Goal: Use online tool/utility: Use online tool/utility

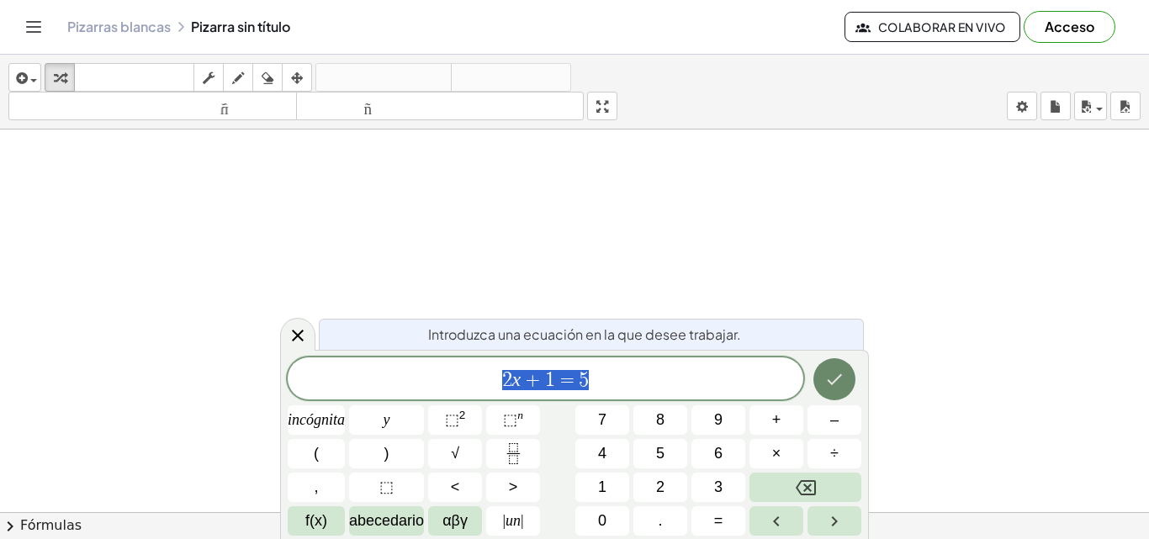
click at [827, 383] on icon "Hecho" at bounding box center [834, 379] width 20 height 20
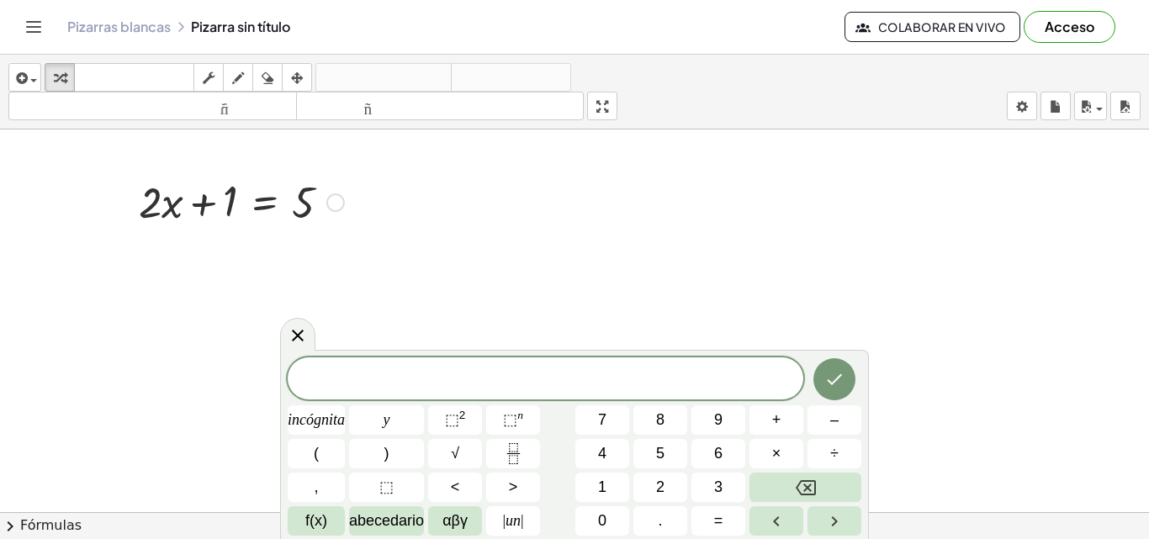
click at [332, 199] on div at bounding box center [335, 202] width 19 height 19
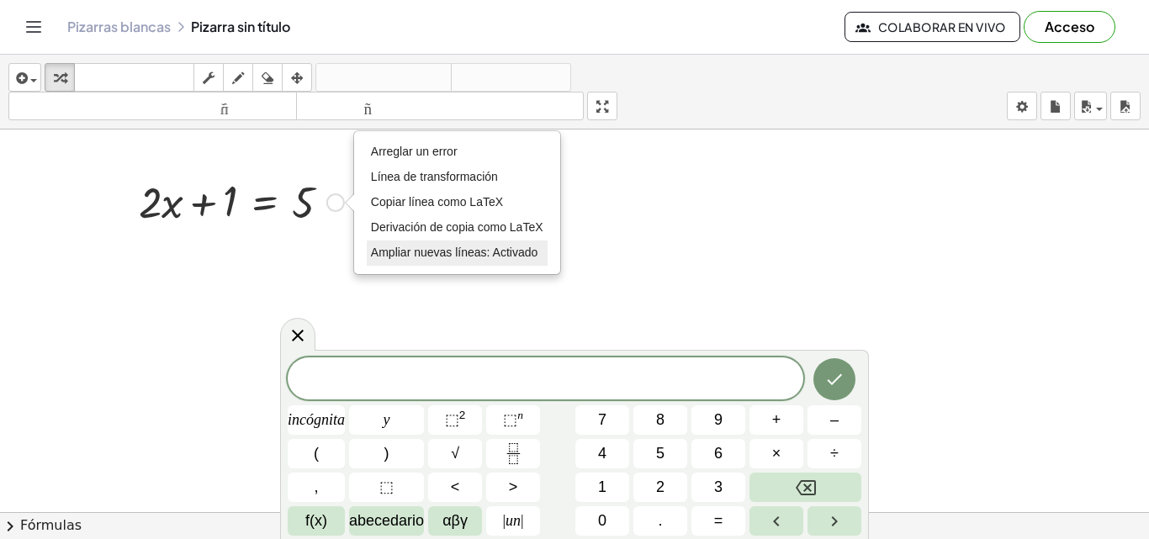
click at [387, 259] on font "Ampliar nuevas líneas: Activado" at bounding box center [454, 252] width 167 height 13
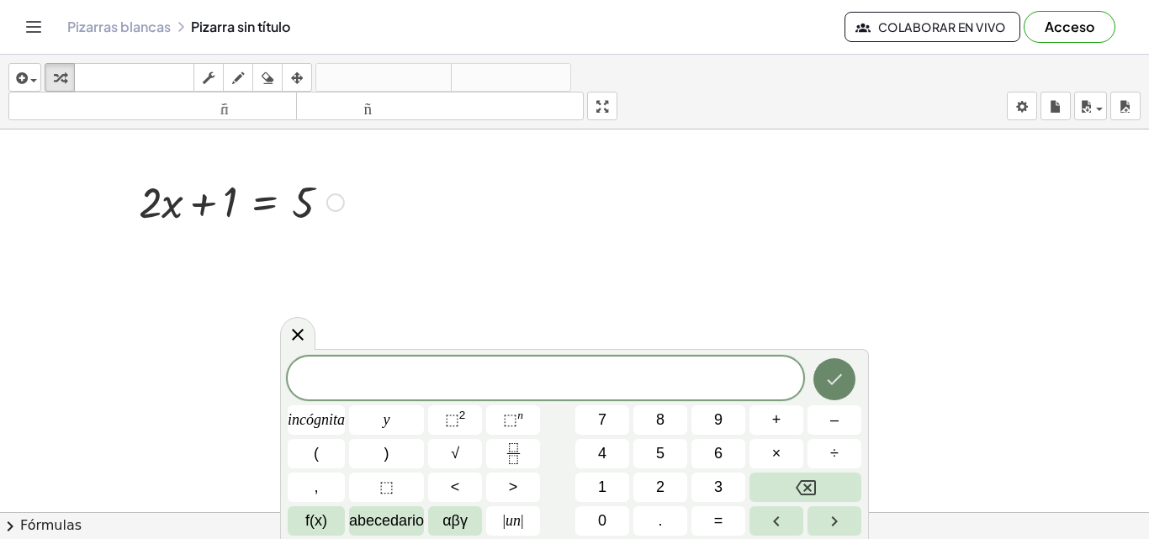
click at [829, 378] on icon "Hecho" at bounding box center [834, 379] width 20 height 20
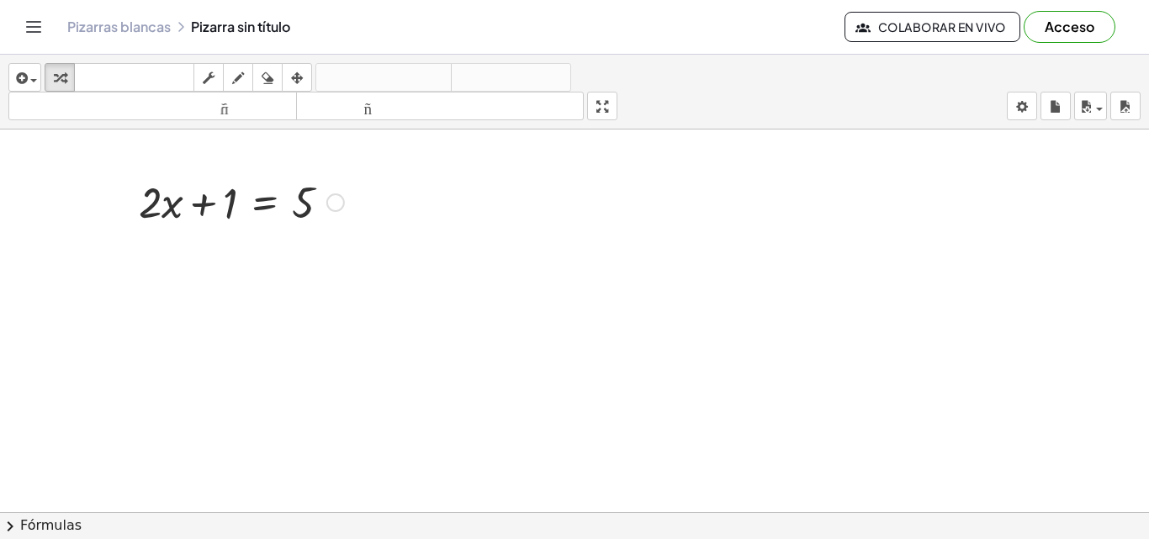
click at [304, 200] on div at bounding box center [241, 200] width 222 height 57
click at [342, 208] on div "Arreglar un error Línea de transformación Copiar línea como LaTeX Derivación de…" at bounding box center [335, 202] width 19 height 19
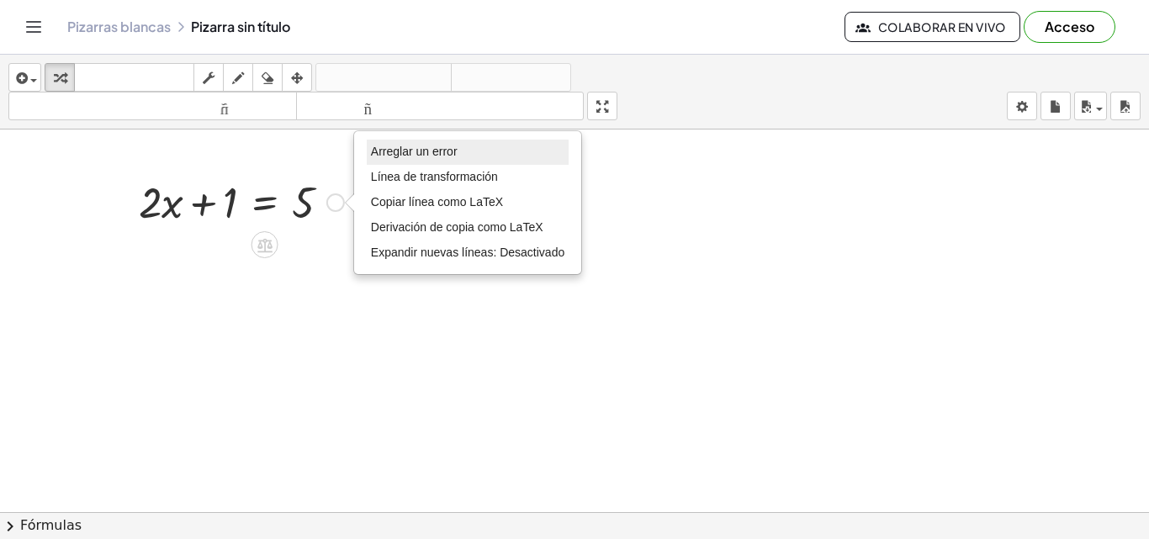
click at [389, 161] on li "Arreglar un error" at bounding box center [468, 152] width 202 height 25
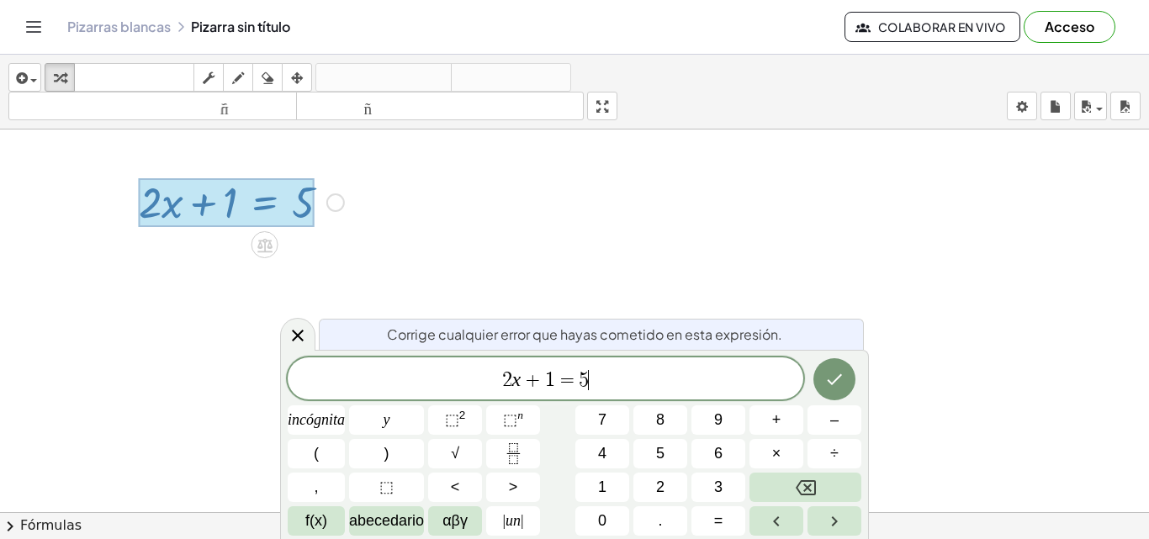
click at [607, 378] on span "2 x + 1 = 5 ​" at bounding box center [546, 380] width 516 height 24
click at [455, 418] on font "⬚" at bounding box center [452, 419] width 14 height 17
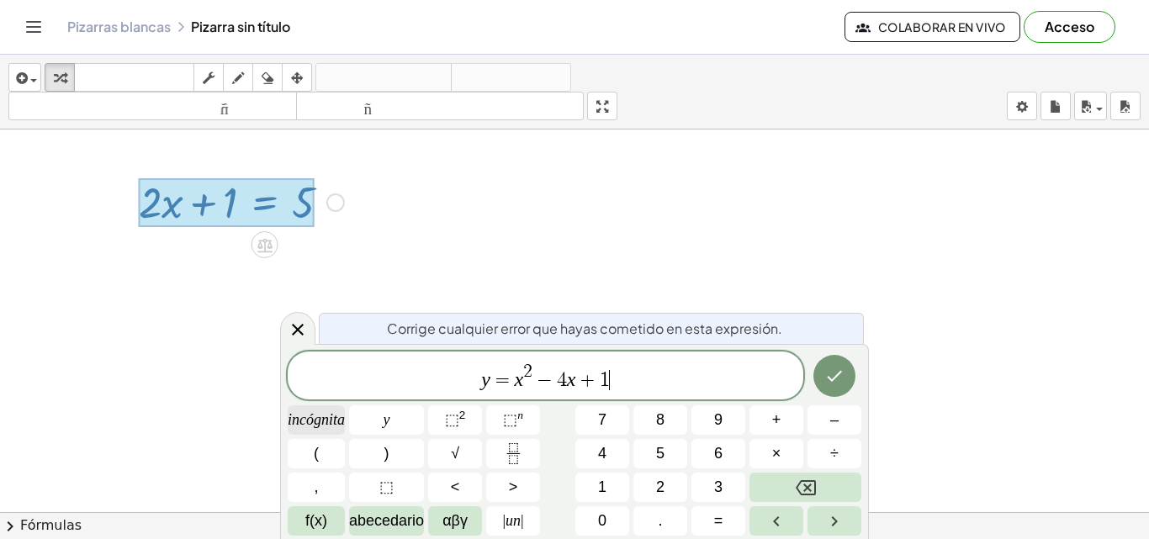
click at [320, 429] on span "incógnita" at bounding box center [316, 420] width 57 height 23
click at [510, 524] on font "un" at bounding box center [512, 520] width 15 height 17
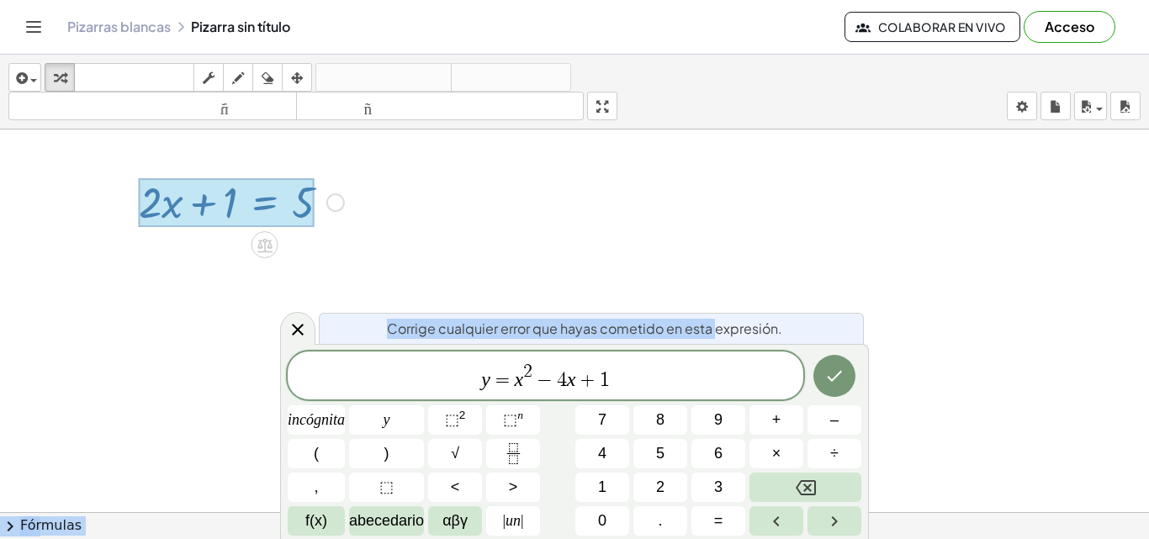
drag, startPoint x: 713, startPoint y: 333, endPoint x: 721, endPoint y: 304, distance: 30.4
click at [721, 304] on body "Actividades matemáticas fáciles de comprender Empezar Banco de actividades Trab…" at bounding box center [574, 269] width 1149 height 539
click at [79, 73] on font "teclado" at bounding box center [134, 78] width 112 height 16
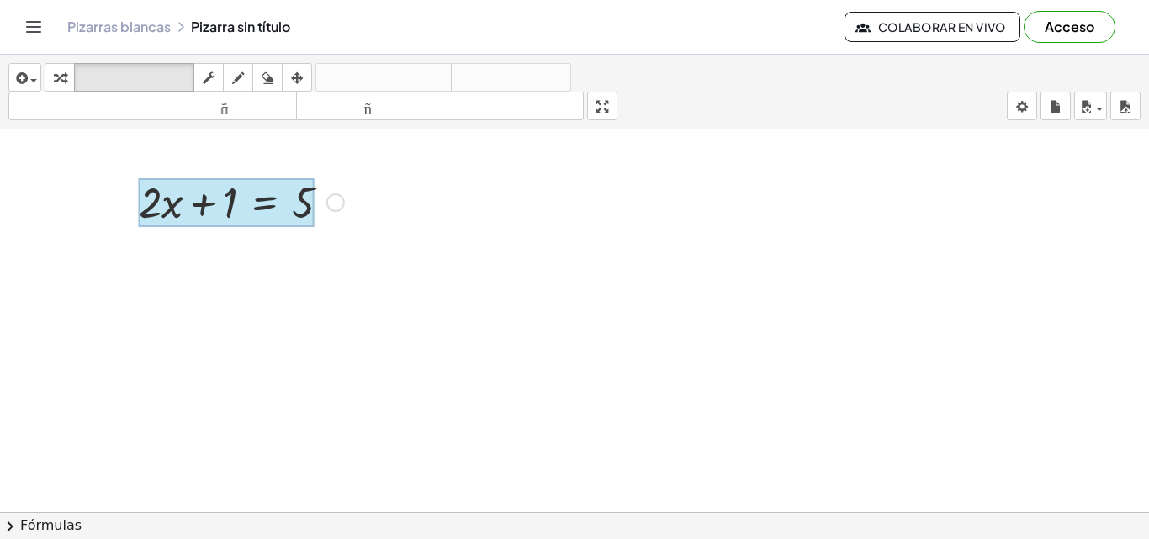
click at [281, 203] on div at bounding box center [227, 202] width 176 height 49
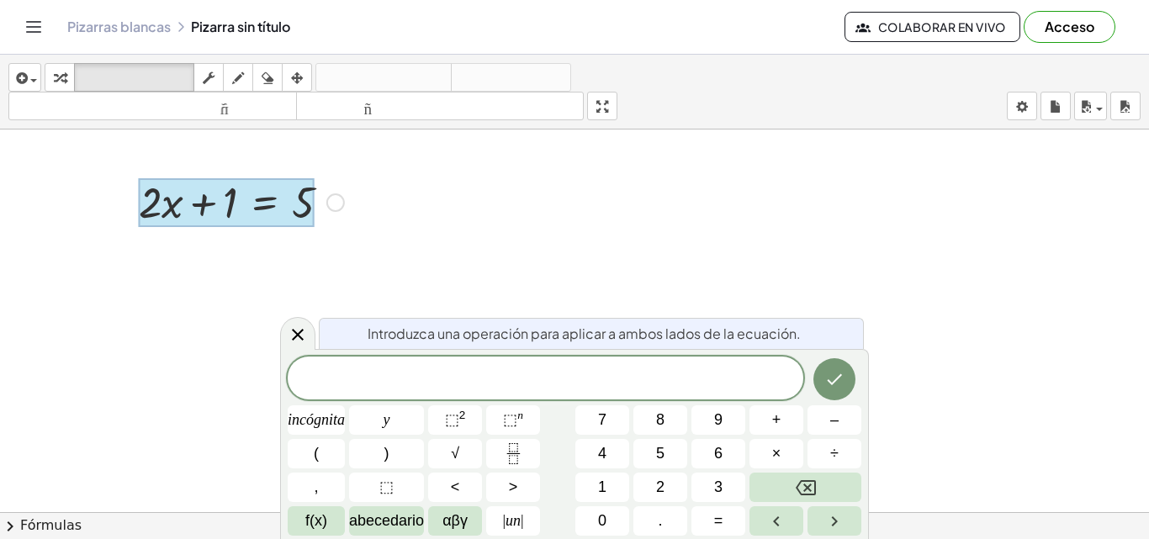
drag, startPoint x: 327, startPoint y: 202, endPoint x: 279, endPoint y: 239, distance: 60.6
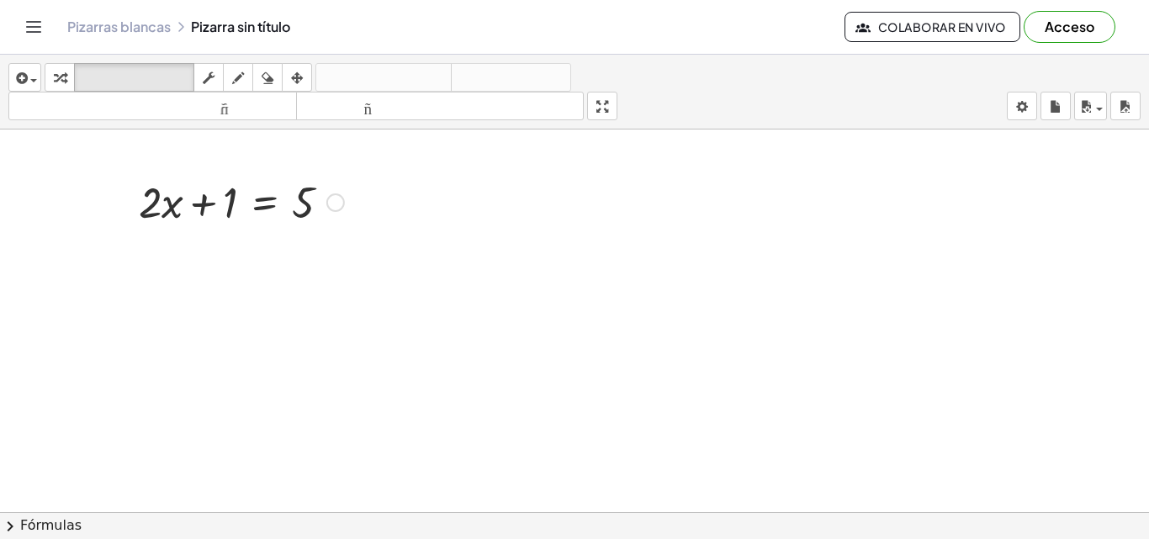
drag, startPoint x: 374, startPoint y: 204, endPoint x: 315, endPoint y: 191, distance: 61.2
drag, startPoint x: 372, startPoint y: 207, endPoint x: 381, endPoint y: 198, distance: 12.5
drag, startPoint x: 341, startPoint y: 204, endPoint x: 160, endPoint y: 198, distance: 180.9
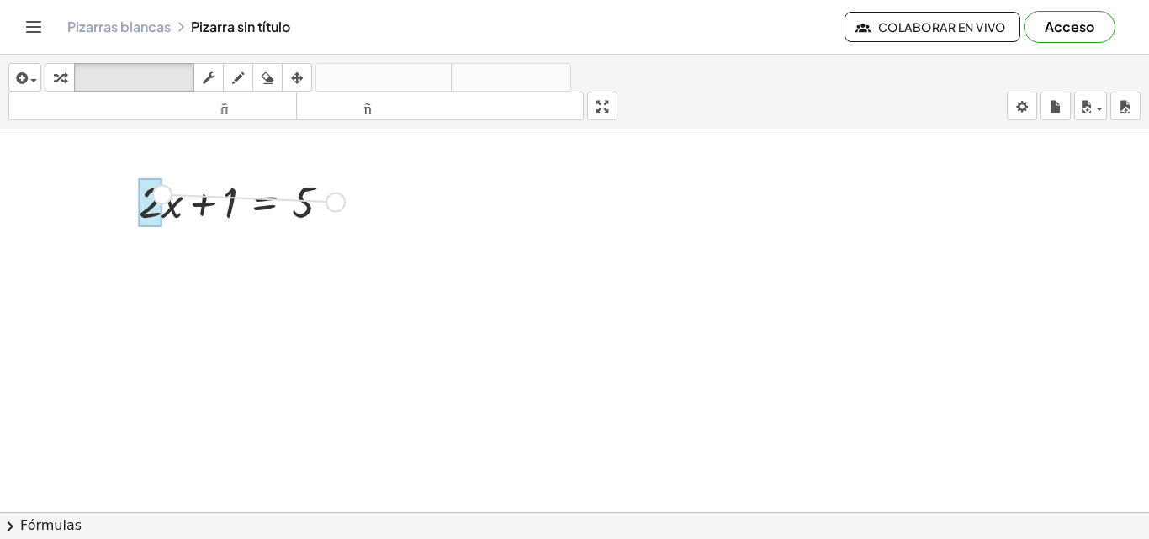
click at [265, 203] on div "+ · 2 · x + 1 = 5 Arreglar un error Línea de transformación Copiar línea como L…" at bounding box center [265, 203] width 0 height 0
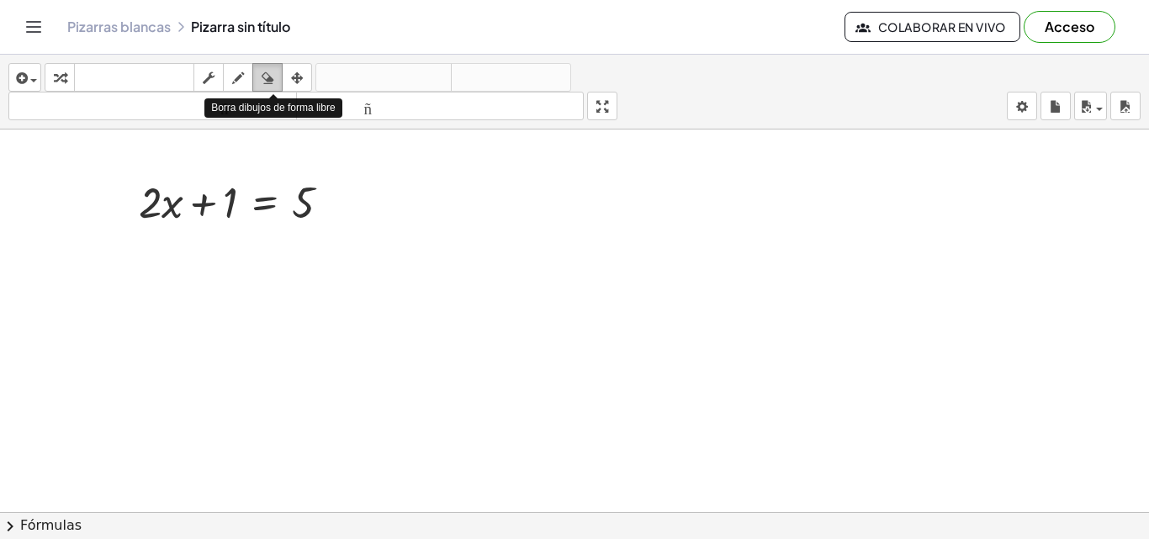
click at [267, 82] on icon "button" at bounding box center [268, 78] width 12 height 20
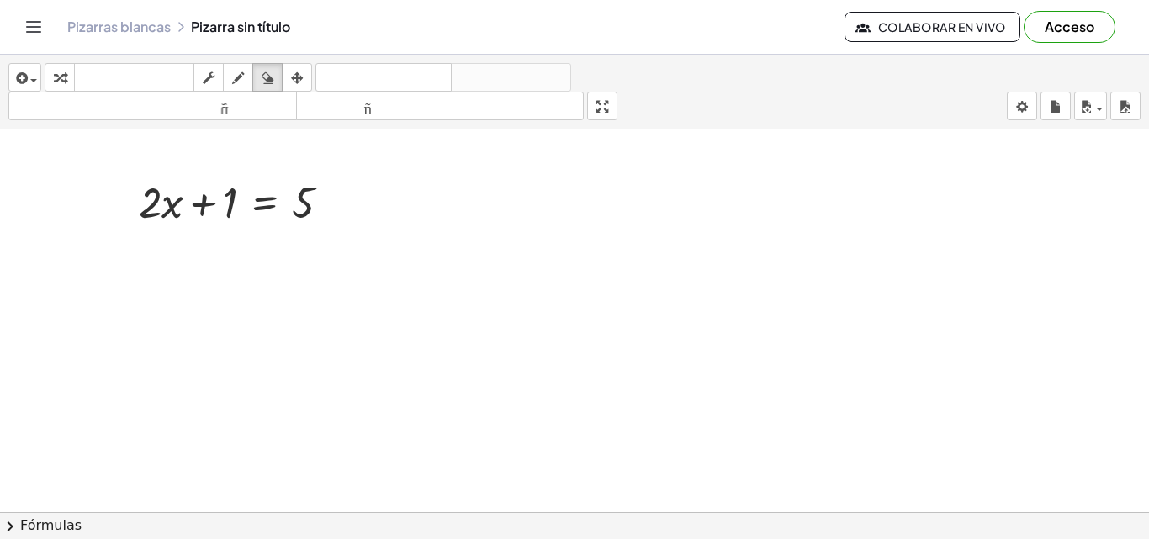
drag, startPoint x: 275, startPoint y: 211, endPoint x: 227, endPoint y: 218, distance: 48.4
click at [232, 84] on div "button" at bounding box center [238, 77] width 22 height 20
drag, startPoint x: 258, startPoint y: 262, endPoint x: 267, endPoint y: 331, distance: 70.3
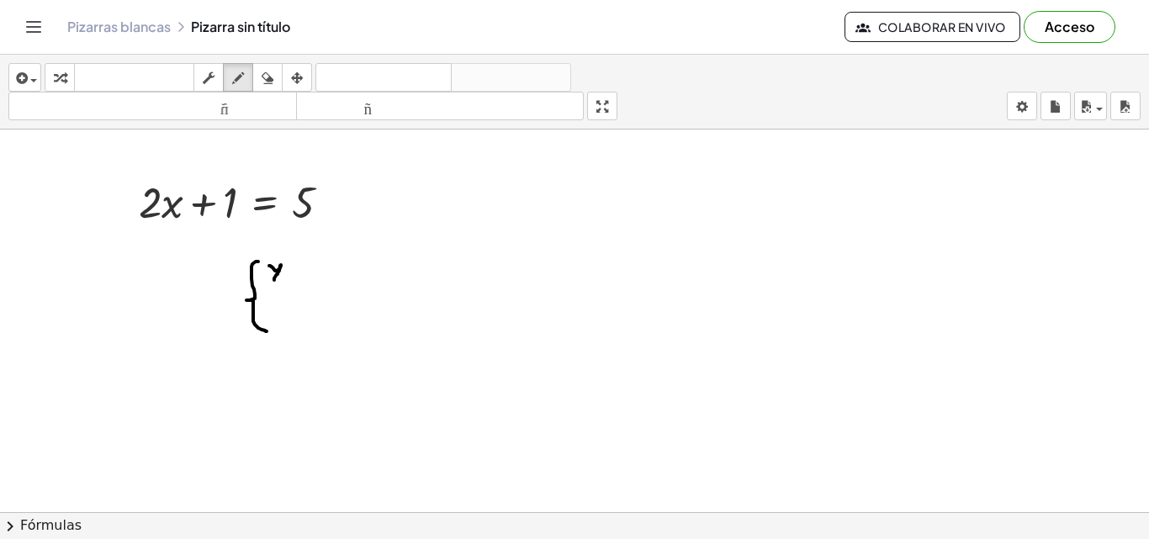
drag, startPoint x: 269, startPoint y: 266, endPoint x: 274, endPoint y: 280, distance: 15.2
drag, startPoint x: 288, startPoint y: 272, endPoint x: 298, endPoint y: 272, distance: 9.3
drag, startPoint x: 288, startPoint y: 275, endPoint x: 300, endPoint y: 277, distance: 12.7
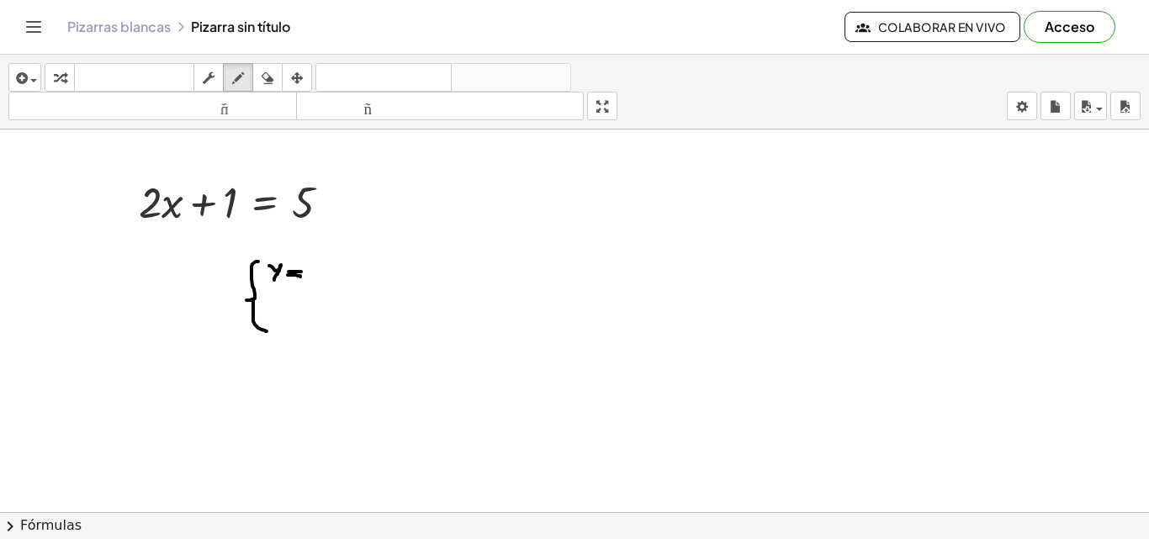
drag, startPoint x: 319, startPoint y: 265, endPoint x: 329, endPoint y: 276, distance: 14.9
drag, startPoint x: 327, startPoint y: 270, endPoint x: 316, endPoint y: 278, distance: 13.8
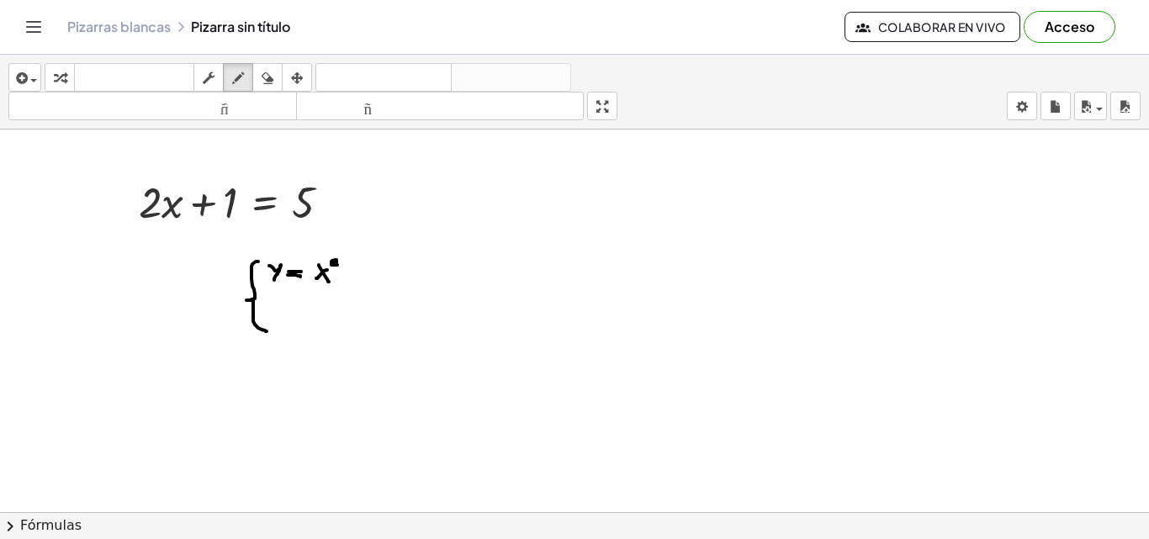
drag, startPoint x: 340, startPoint y: 274, endPoint x: 365, endPoint y: 276, distance: 25.3
drag, startPoint x: 382, startPoint y: 265, endPoint x: 388, endPoint y: 278, distance: 14.7
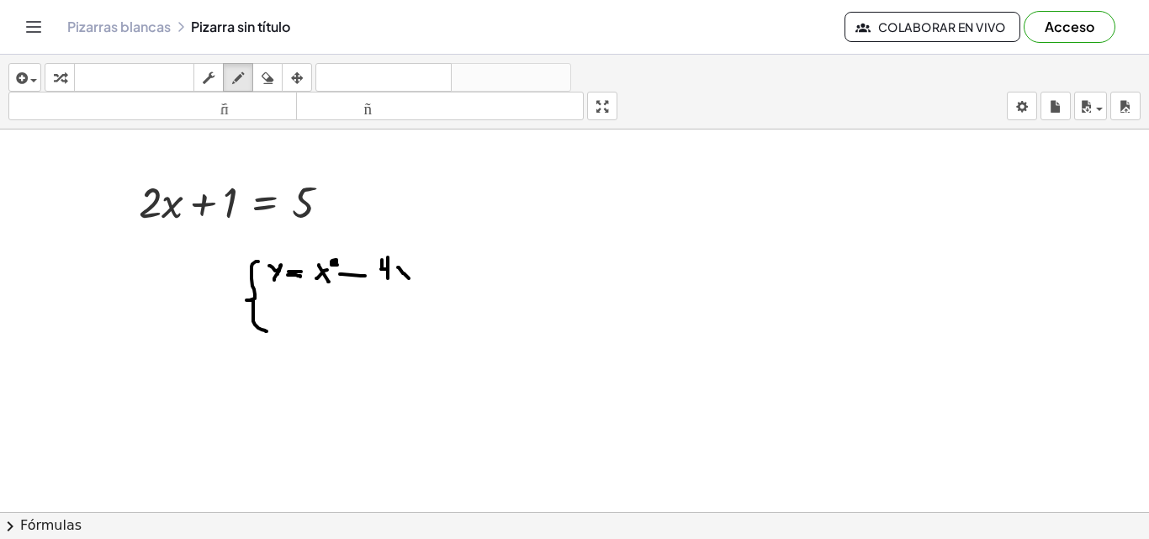
drag, startPoint x: 399, startPoint y: 267, endPoint x: 409, endPoint y: 278, distance: 14.3
drag, startPoint x: 407, startPoint y: 267, endPoint x: 400, endPoint y: 278, distance: 12.1
drag, startPoint x: 421, startPoint y: 260, endPoint x: 421, endPoint y: 273, distance: 13.5
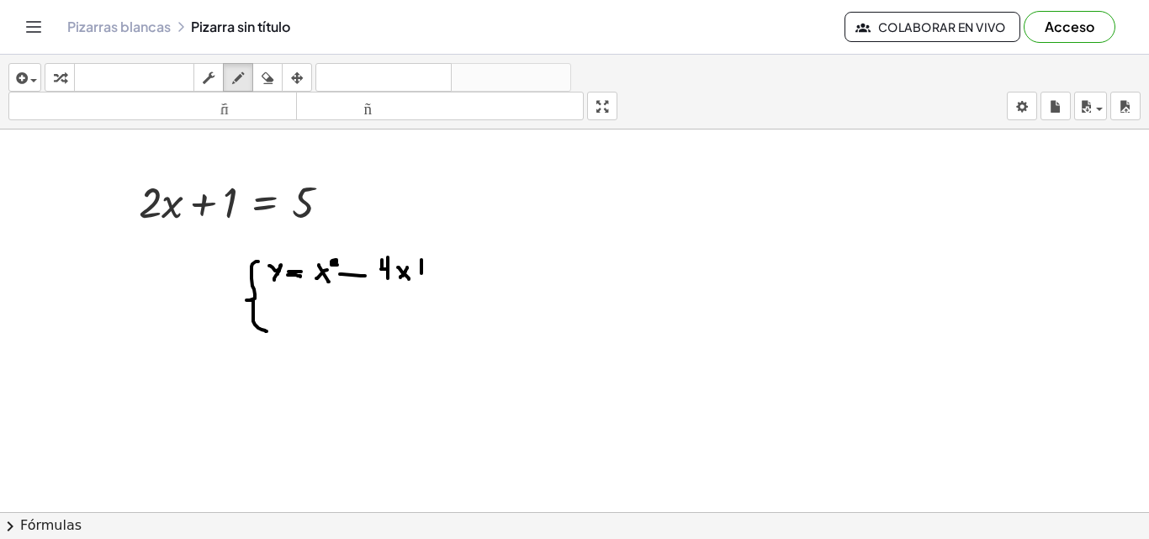
drag, startPoint x: 415, startPoint y: 267, endPoint x: 427, endPoint y: 266, distance: 12.7
drag, startPoint x: 435, startPoint y: 258, endPoint x: 435, endPoint y: 276, distance: 17.7
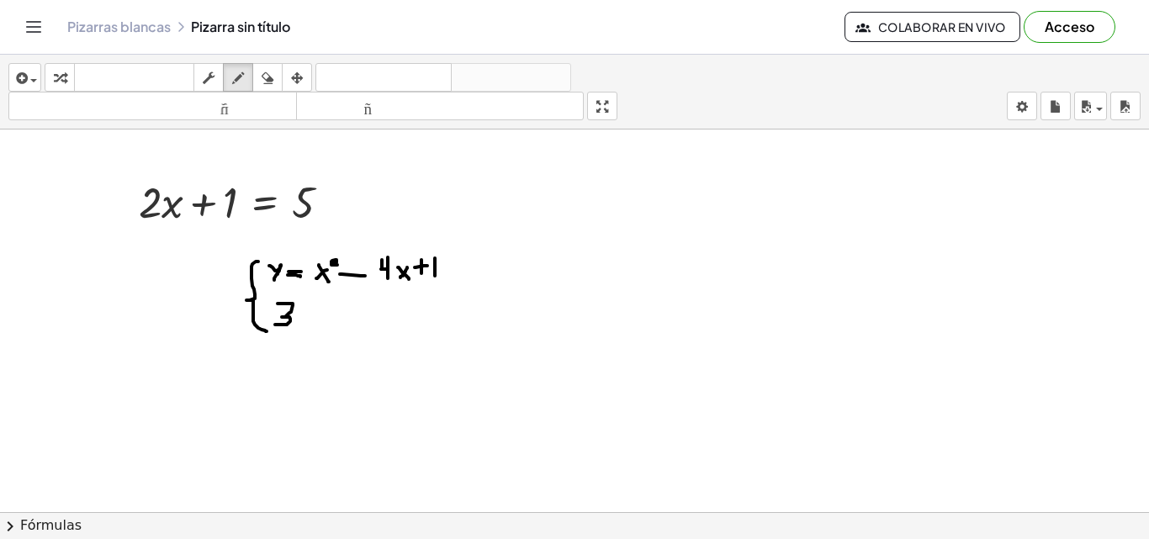
drag, startPoint x: 278, startPoint y: 304, endPoint x: 275, endPoint y: 325, distance: 21.2
drag, startPoint x: 310, startPoint y: 305, endPoint x: 323, endPoint y: 320, distance: 19.7
drag, startPoint x: 323, startPoint y: 310, endPoint x: 307, endPoint y: 328, distance: 23.8
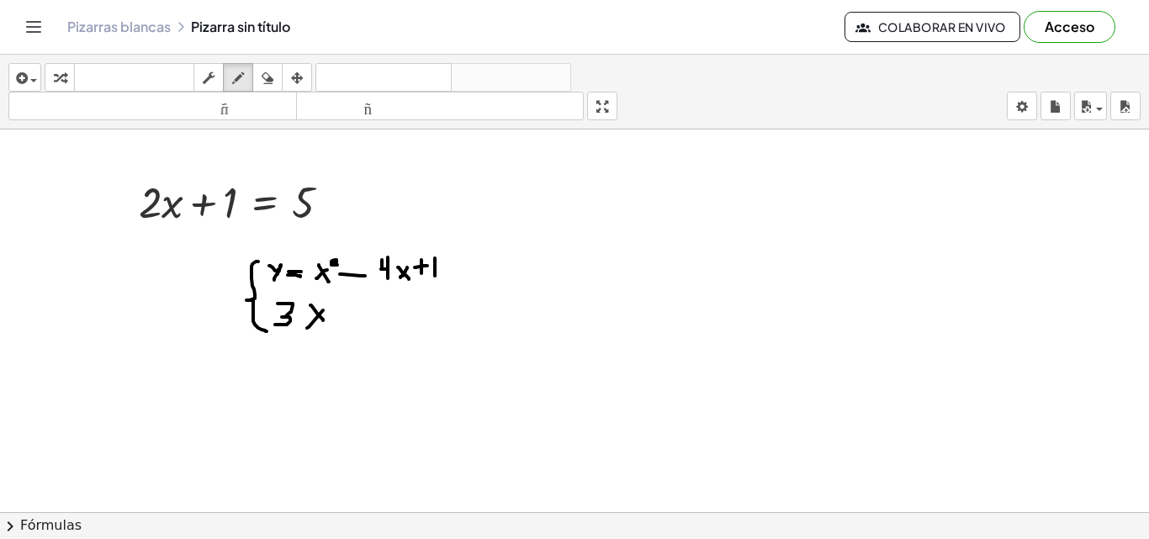
drag, startPoint x: 333, startPoint y: 311, endPoint x: 348, endPoint y: 312, distance: 15.2
drag, startPoint x: 361, startPoint y: 307, endPoint x: 368, endPoint y: 331, distance: 24.7
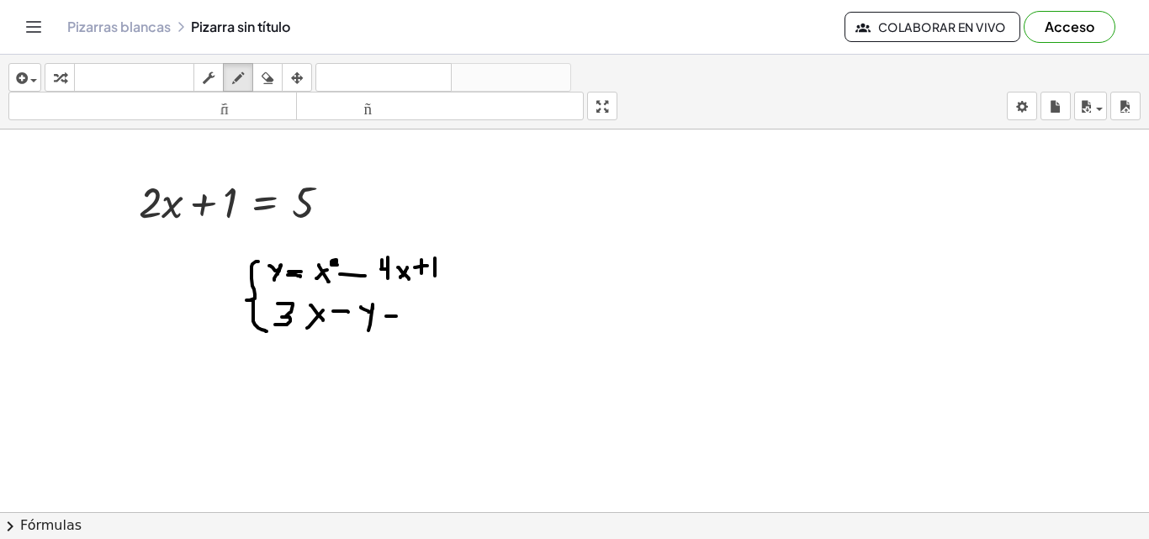
drag, startPoint x: 386, startPoint y: 316, endPoint x: 396, endPoint y: 316, distance: 10.1
drag, startPoint x: 389, startPoint y: 319, endPoint x: 399, endPoint y: 319, distance: 9.3
drag, startPoint x: 430, startPoint y: 301, endPoint x: 430, endPoint y: 316, distance: 15.1
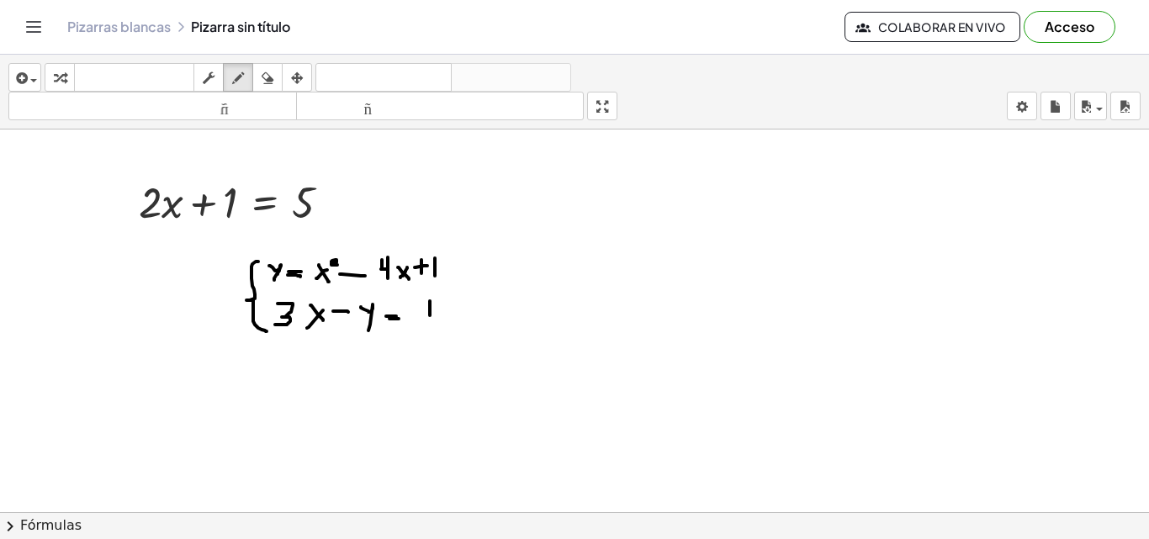
drag, startPoint x: 439, startPoint y: 300, endPoint x: 441, endPoint y: 313, distance: 12.7
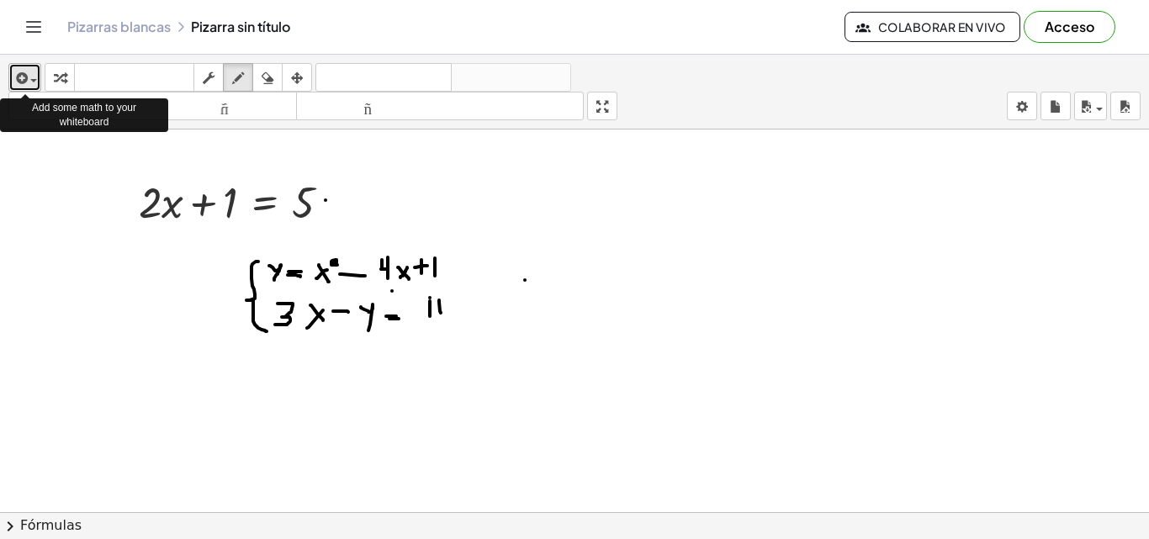
click at [31, 81] on span "button" at bounding box center [33, 80] width 7 height 3
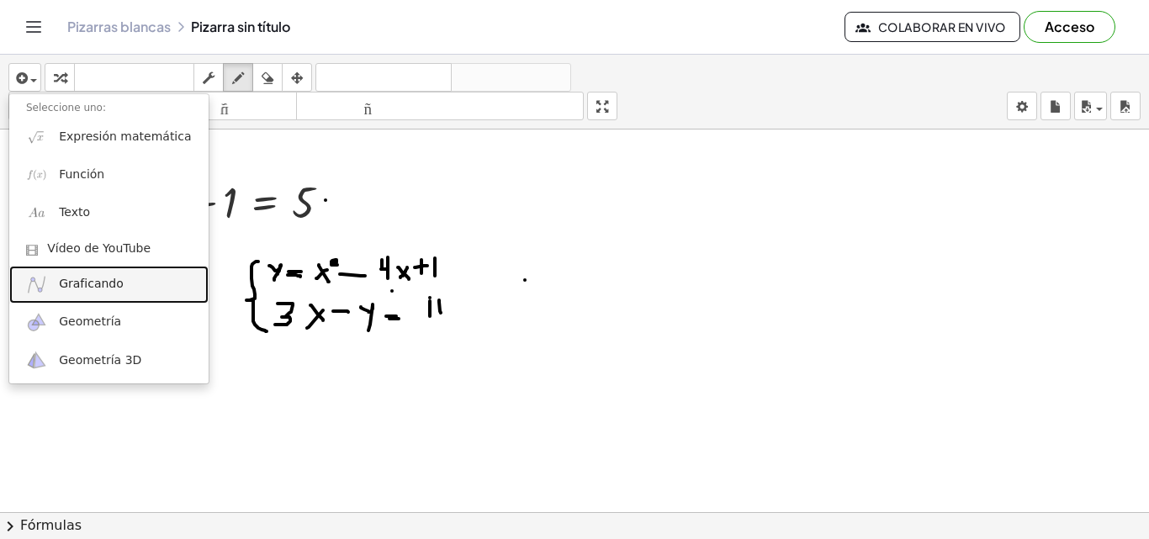
click at [107, 287] on font "Graficando" at bounding box center [91, 283] width 65 height 13
